Goal: Task Accomplishment & Management: Use online tool/utility

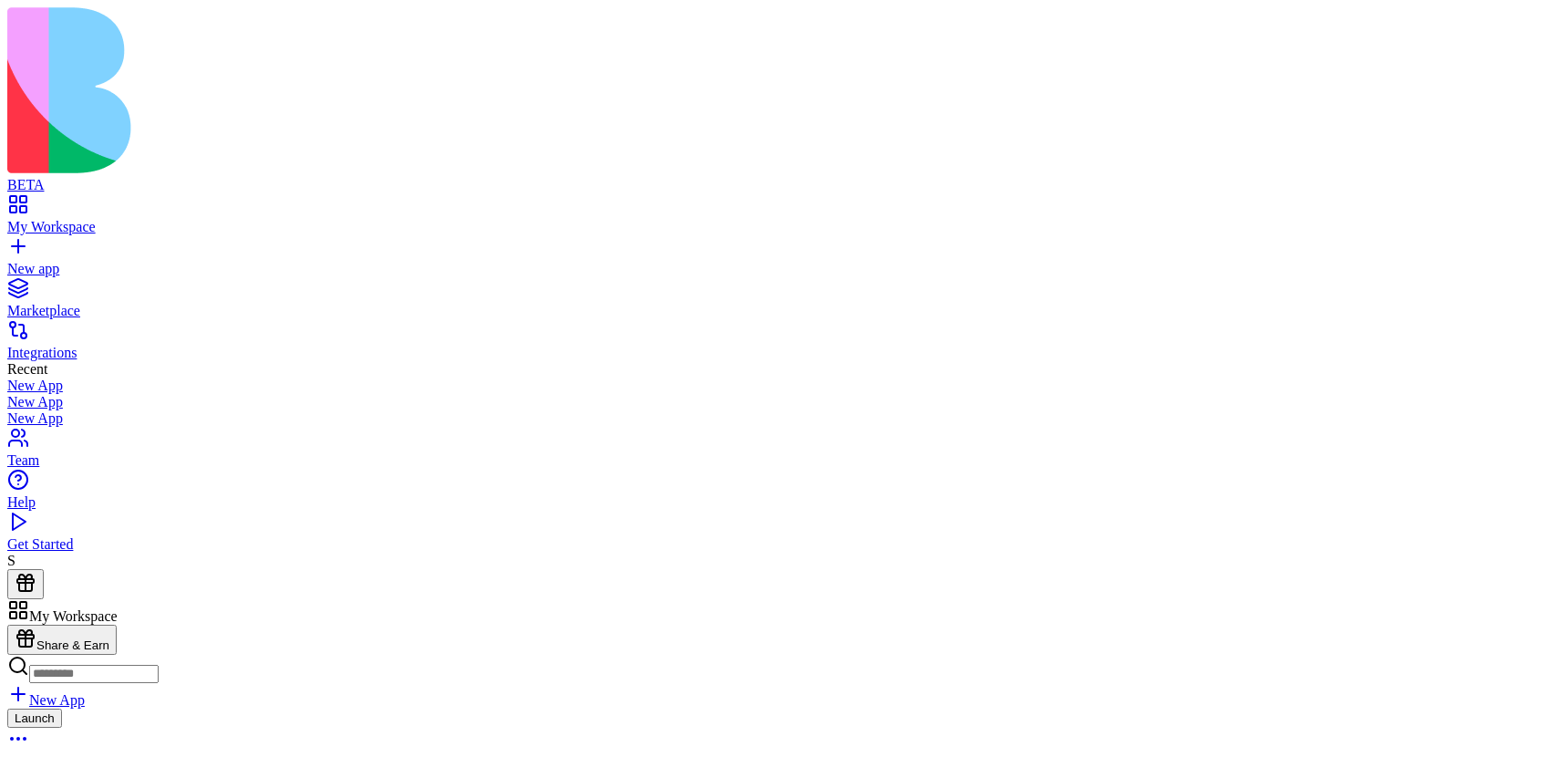
scroll to position [1464, 0]
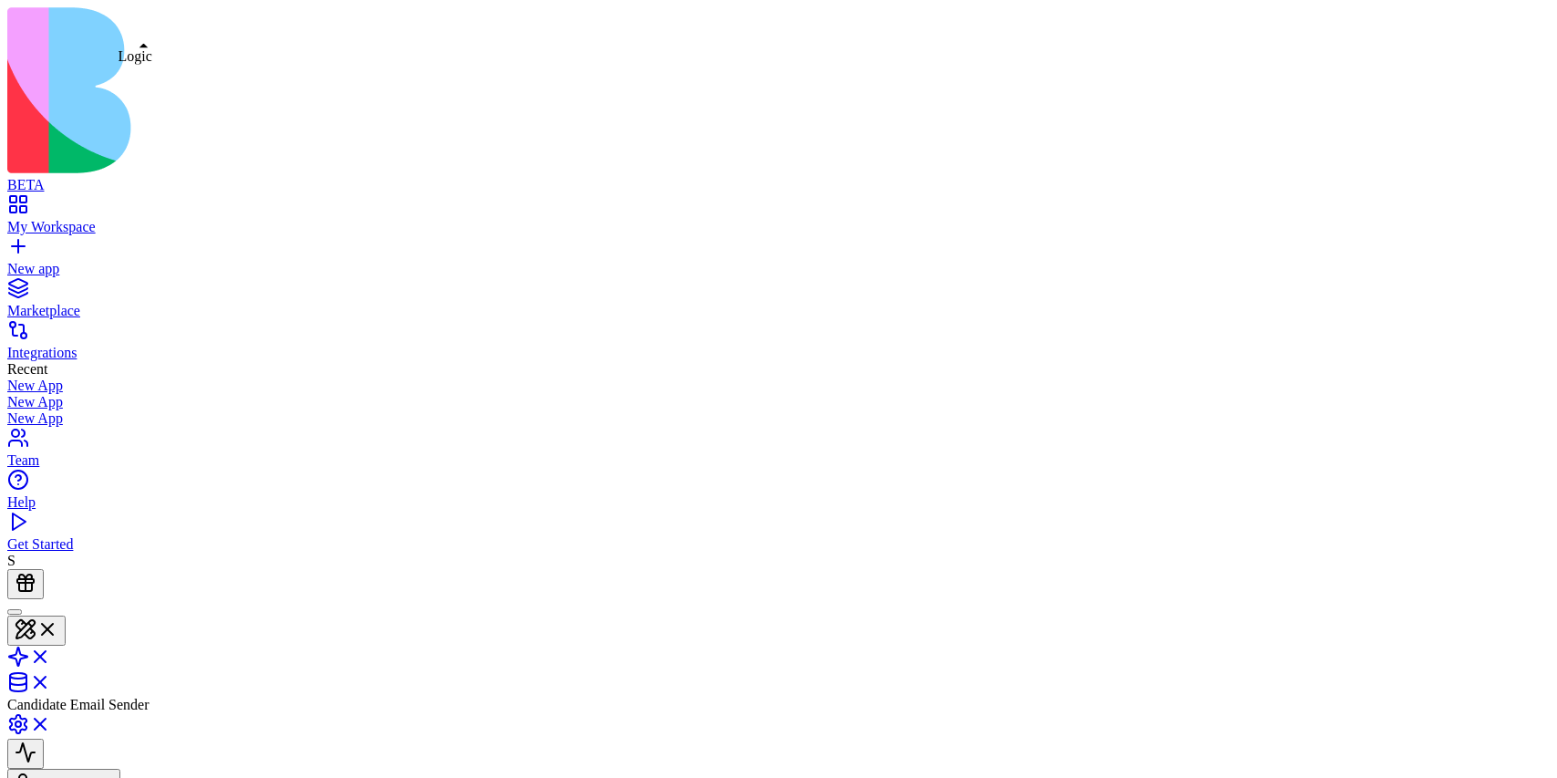
click at [51, 655] on link at bounding box center [29, 662] width 44 height 15
click at [51, 717] on link at bounding box center [29, 724] width 44 height 15
click at [51, 625] on link at bounding box center [29, 632] width 44 height 15
